Goal: Task Accomplishment & Management: Complete application form

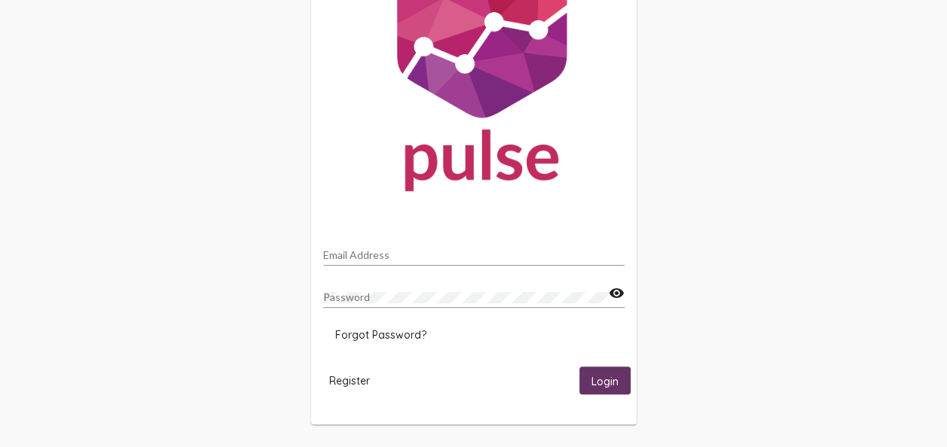
scroll to position [102, 0]
click at [466, 346] on mat-card-content "Email Address Password visibility Forgot Password?" at bounding box center [473, 293] width 301 height 112
click at [350, 378] on span "Register" at bounding box center [349, 381] width 41 height 14
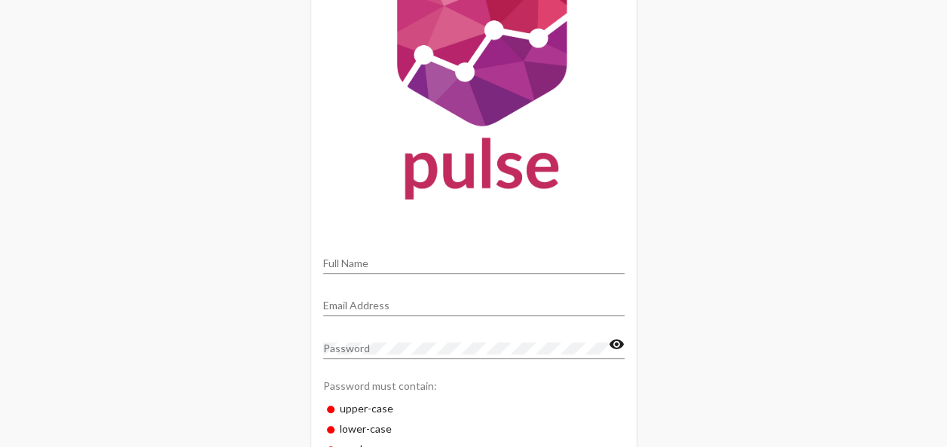
scroll to position [220, 0]
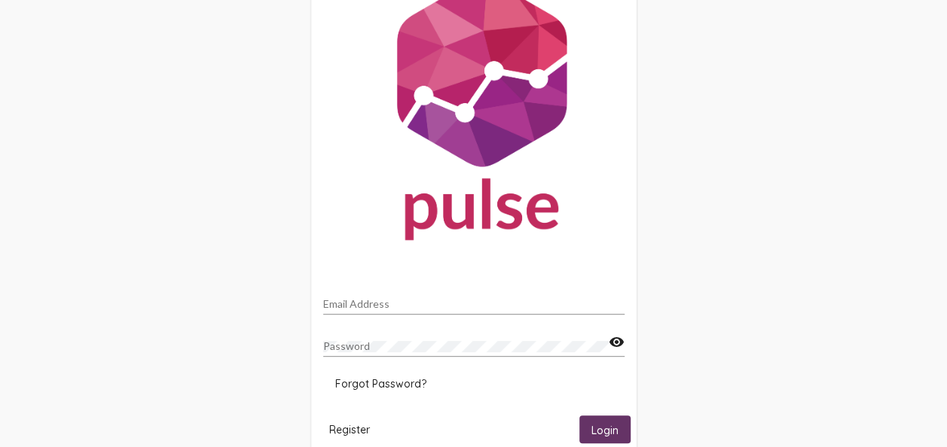
scroll to position [102, 0]
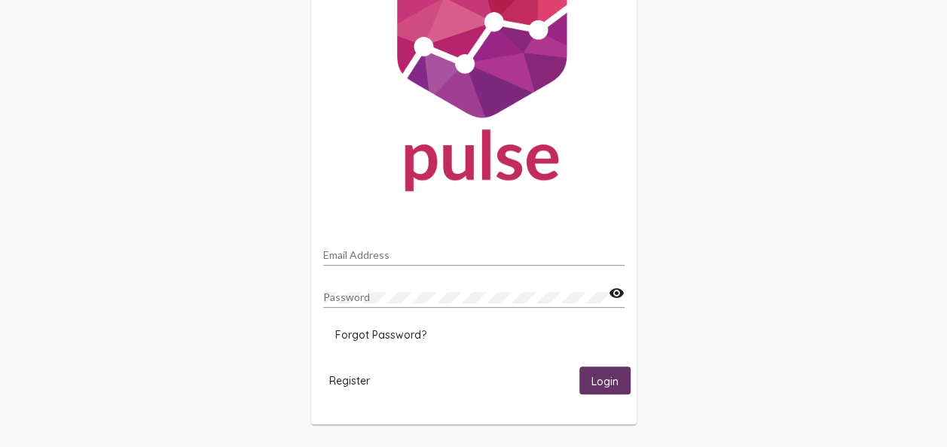
click at [793, 81] on div "Email Address Password visibility Forgot Password? Register Login" at bounding box center [473, 173] width 947 height 548
click at [412, 257] on input "Email Address" at bounding box center [473, 255] width 301 height 12
type input "[EMAIL_ADDRESS][DOMAIN_NAME]"
click at [618, 297] on mat-icon "visibility" at bounding box center [617, 294] width 16 height 18
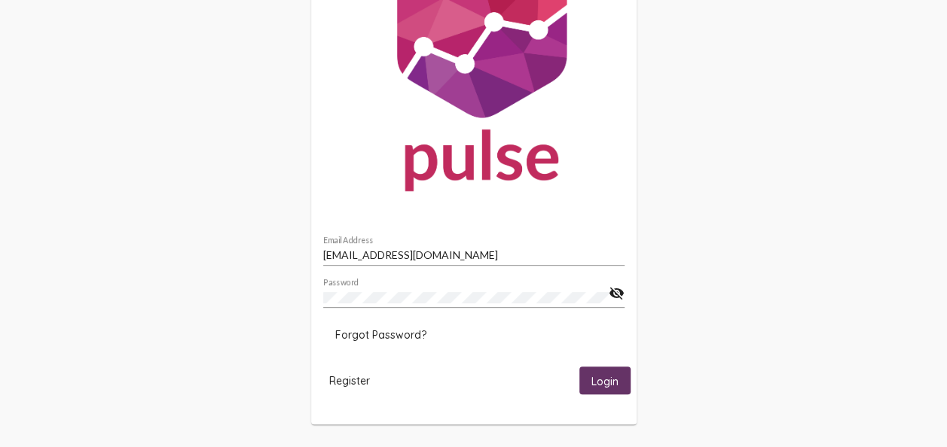
click at [616, 295] on mat-icon "visibility_off" at bounding box center [617, 294] width 16 height 18
click at [589, 380] on button "Login" at bounding box center [604, 381] width 51 height 28
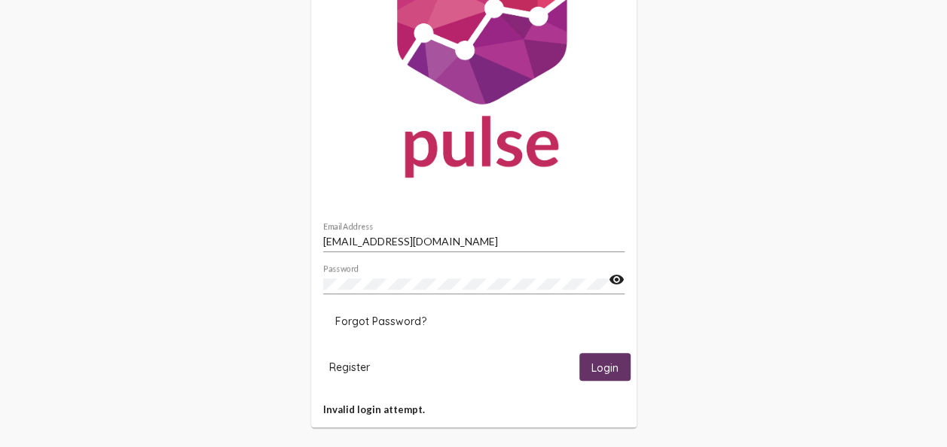
scroll to position [118, 0]
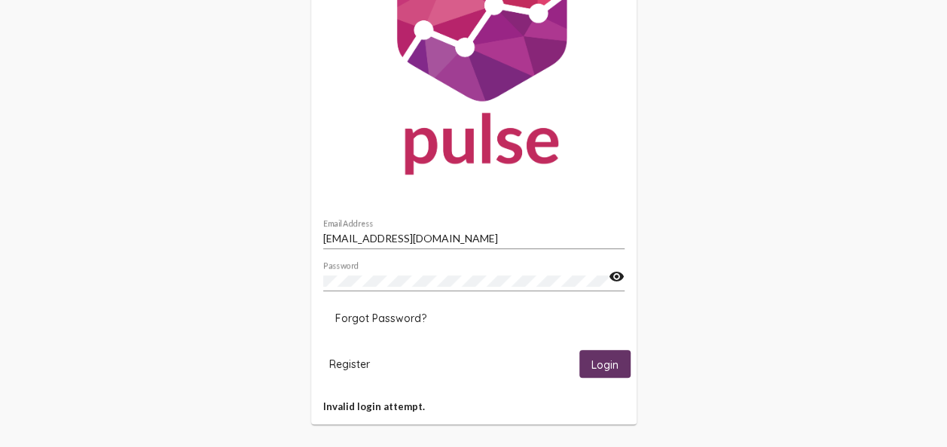
click at [357, 368] on span "Register" at bounding box center [349, 365] width 41 height 14
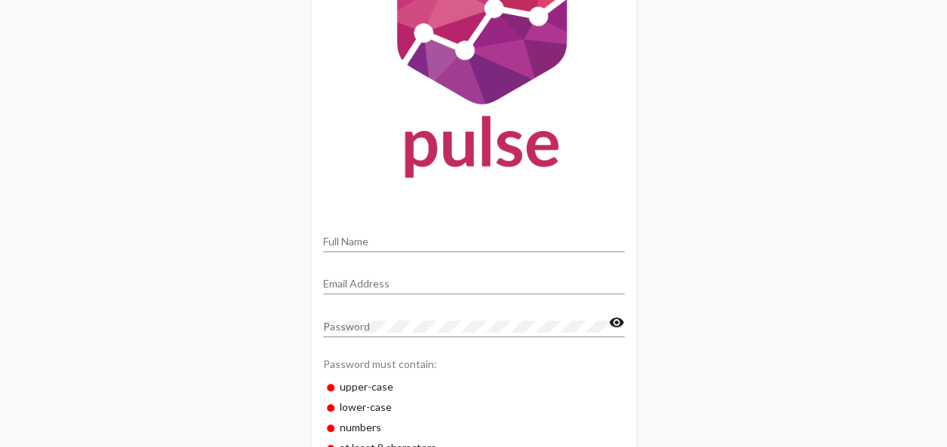
scroll to position [220, 0]
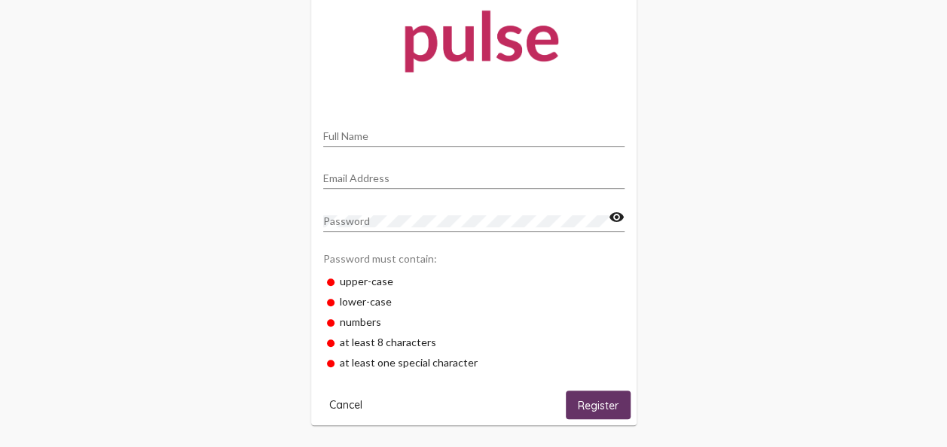
click at [407, 136] on input "Full Name" at bounding box center [473, 136] width 301 height 12
type input "[PERSON_NAME]"
